Goal: Check status: Check status

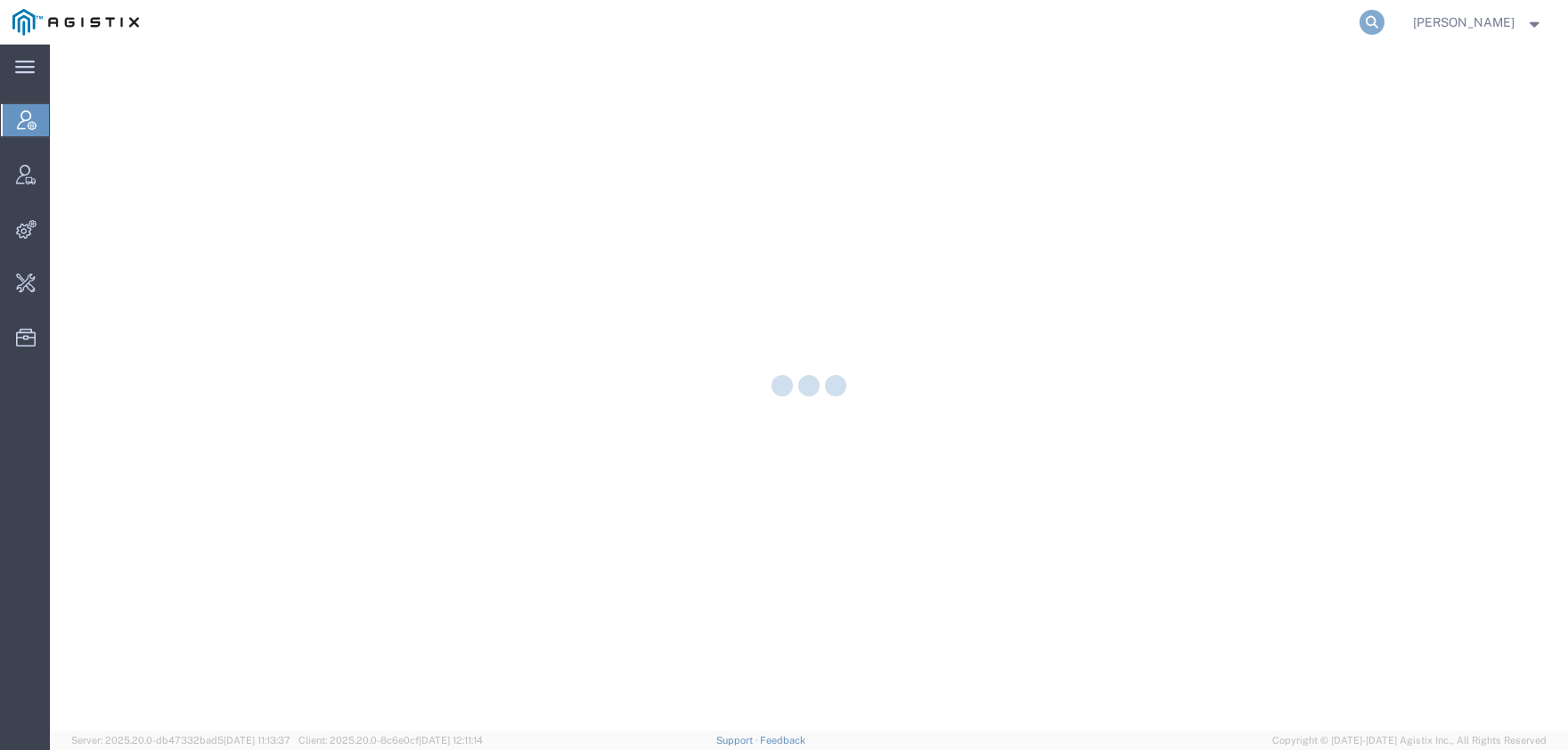
click at [1384, 25] on icon at bounding box center [1371, 21] width 25 height 25
type input "f"
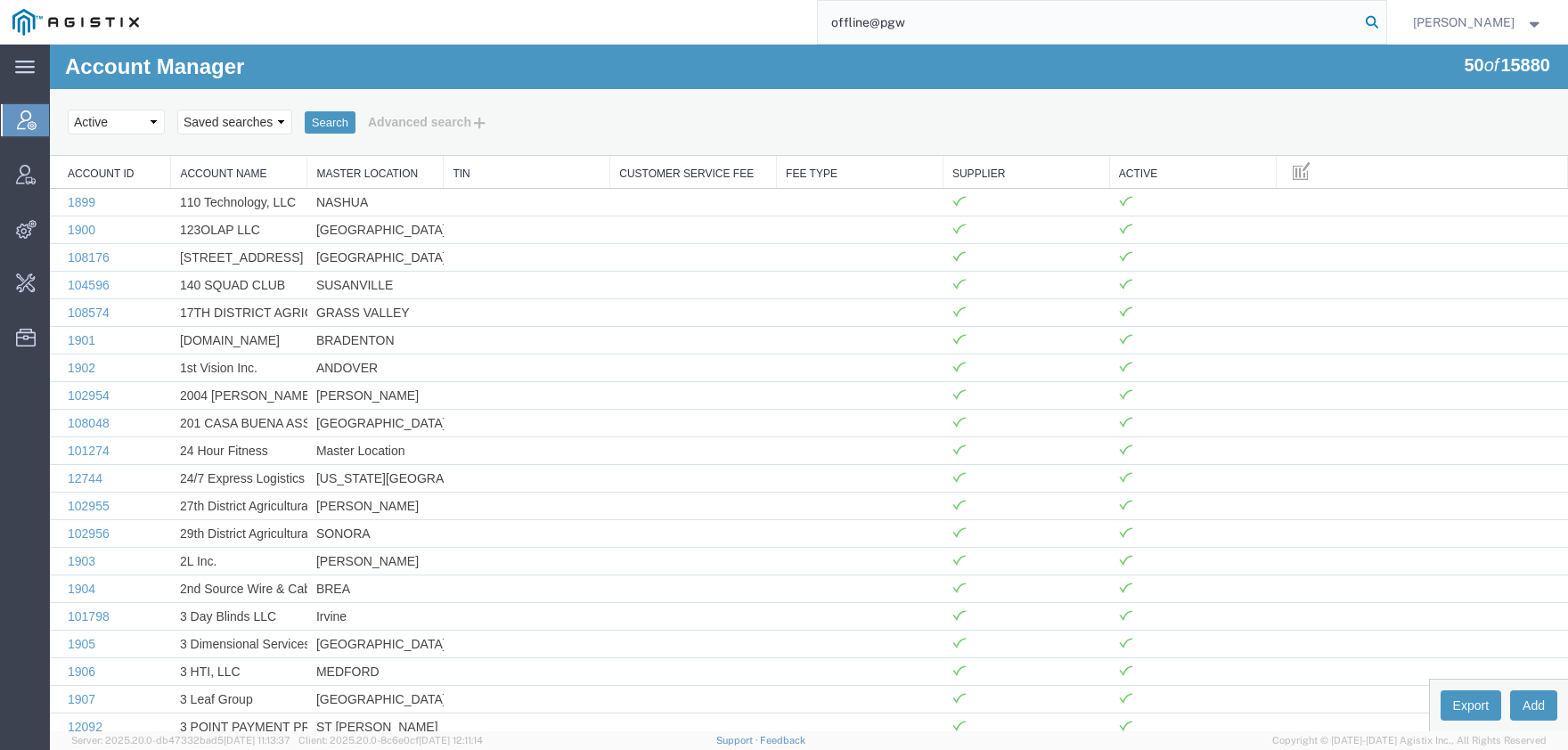
type input "offline@pgw"
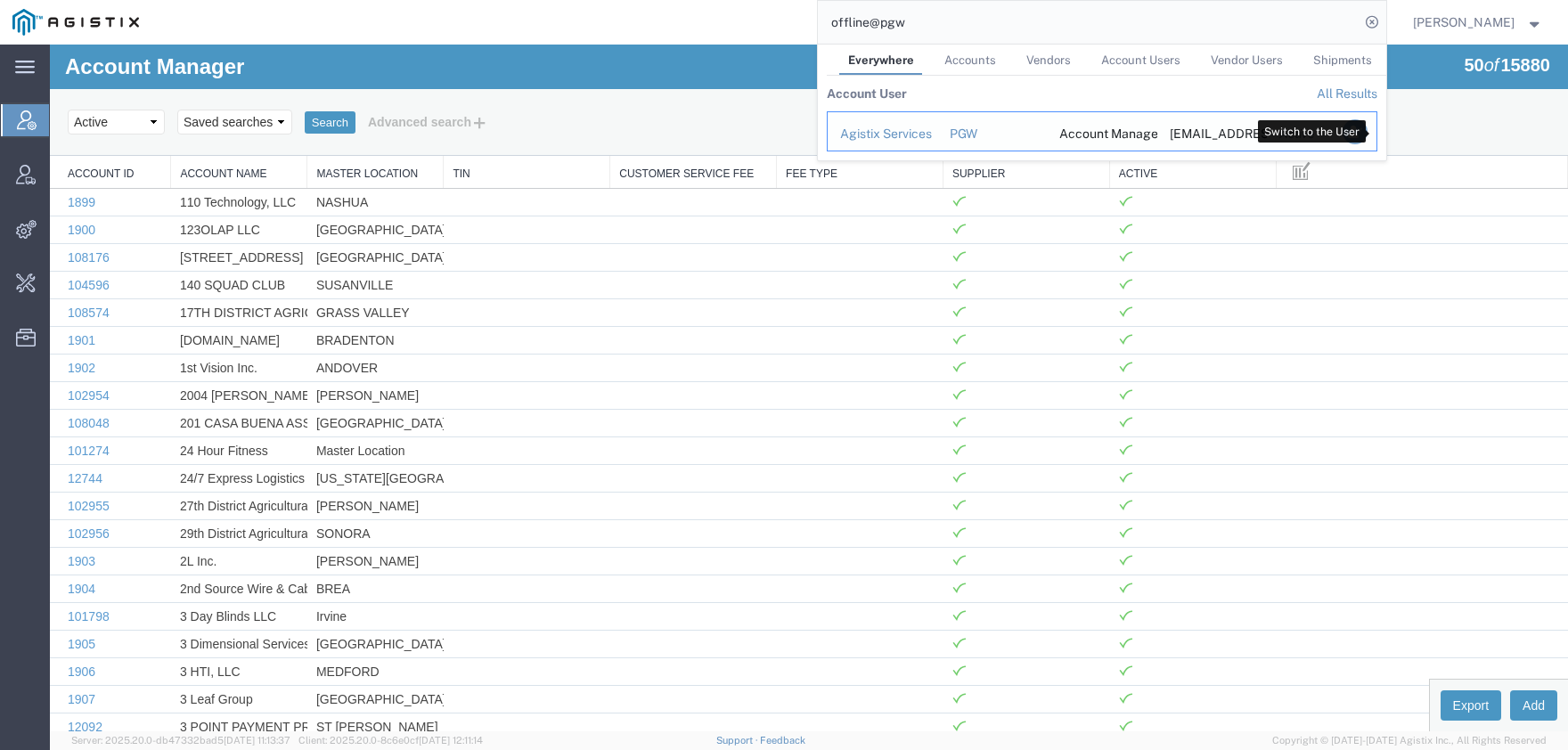
click at [1366, 135] on icon "Search Results" at bounding box center [1353, 132] width 25 height 25
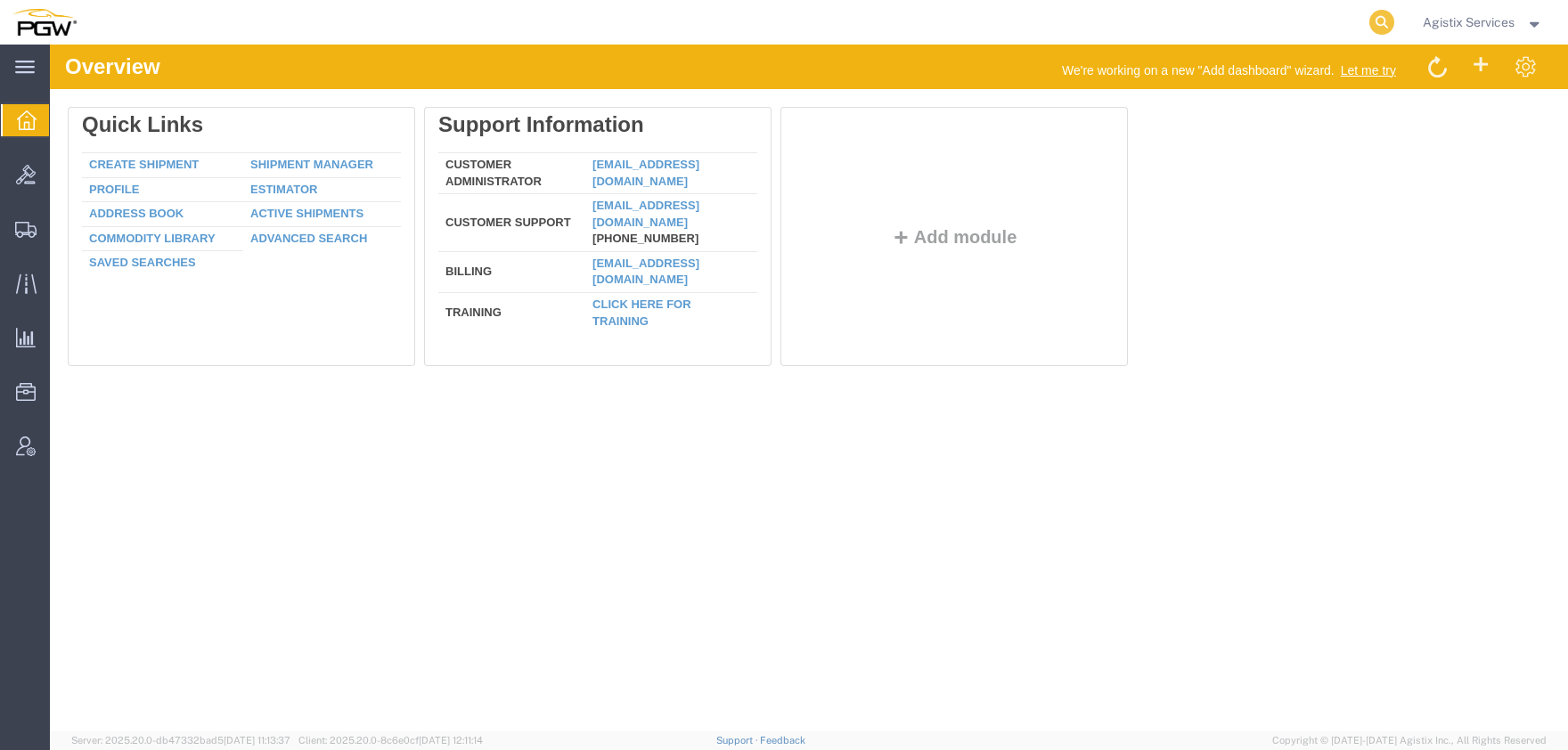
click at [1379, 21] on icon at bounding box center [1381, 21] width 25 height 25
paste input "57037968"
type input "57037968"
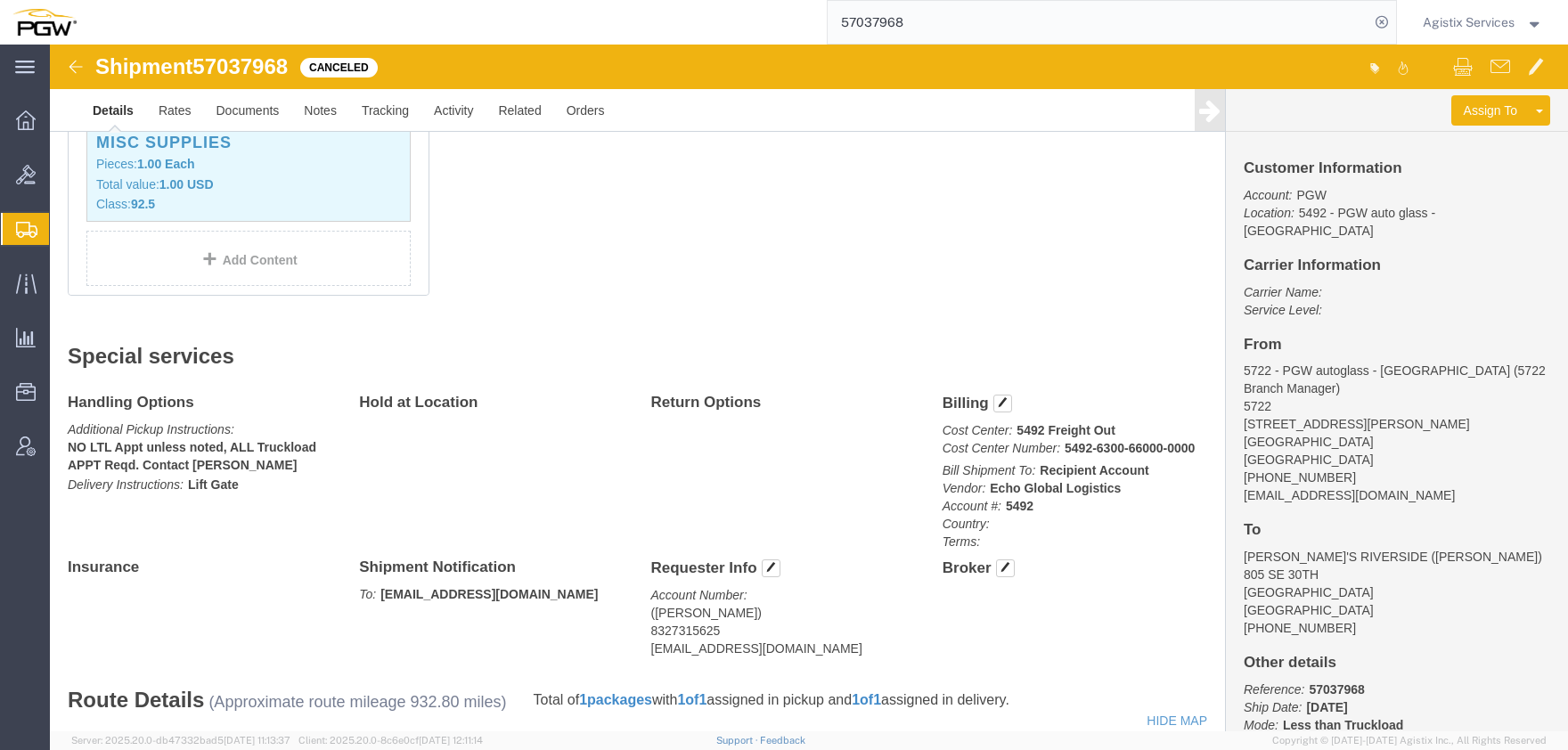
scroll to position [490, 0]
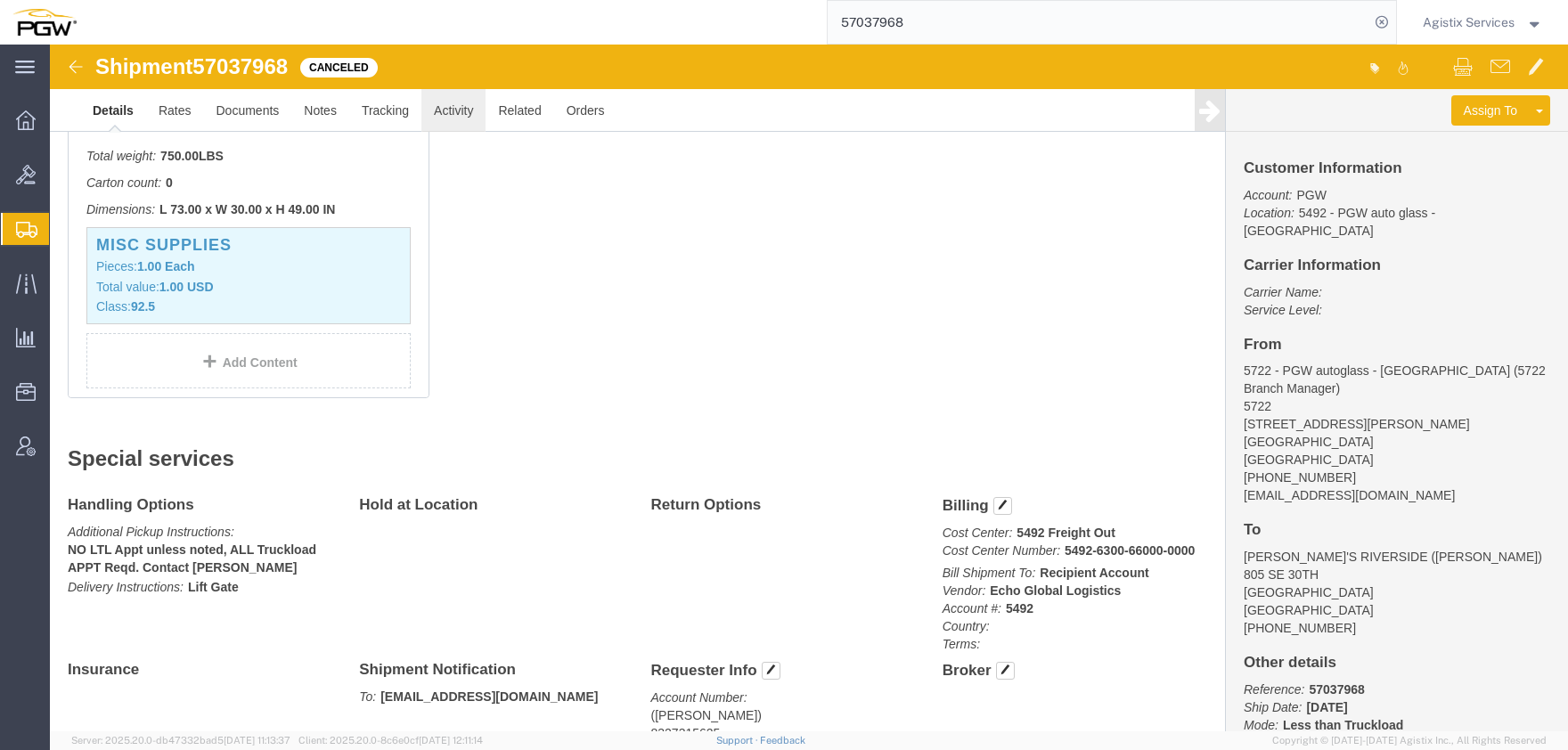
click link "Activity"
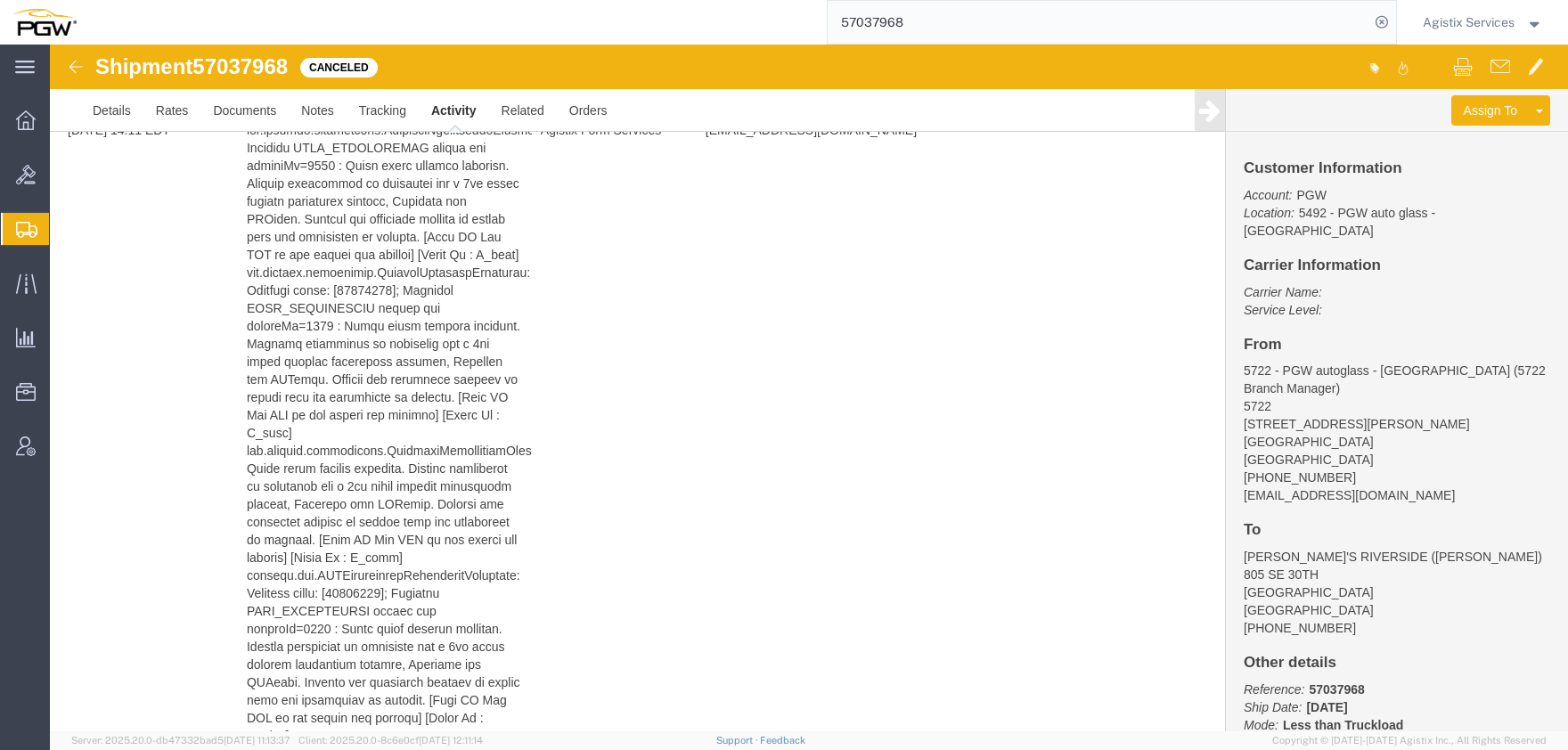
scroll to position [1875, 0]
